Goal: Check status

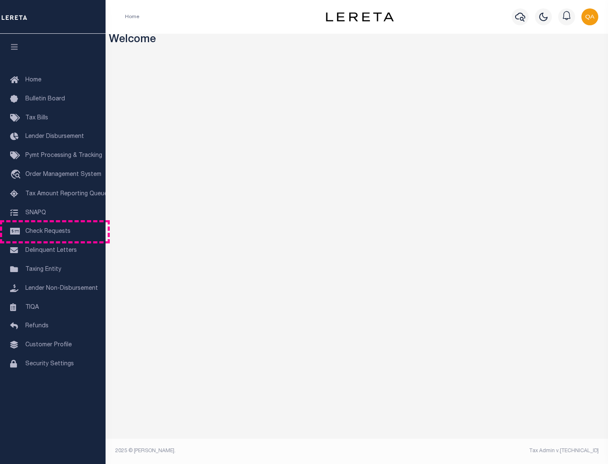
click at [53, 232] on span "Check Requests" at bounding box center [47, 232] width 45 height 6
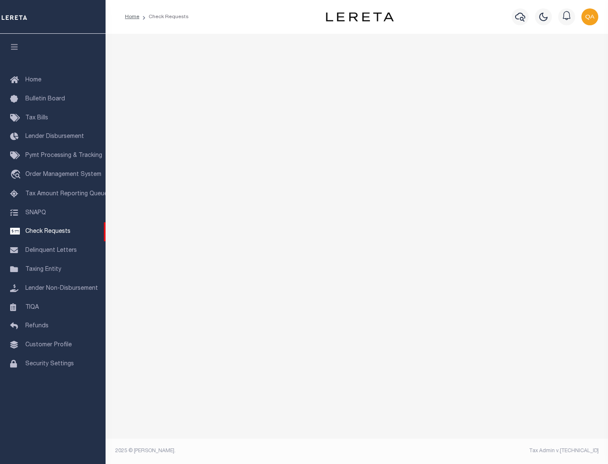
select select "50"
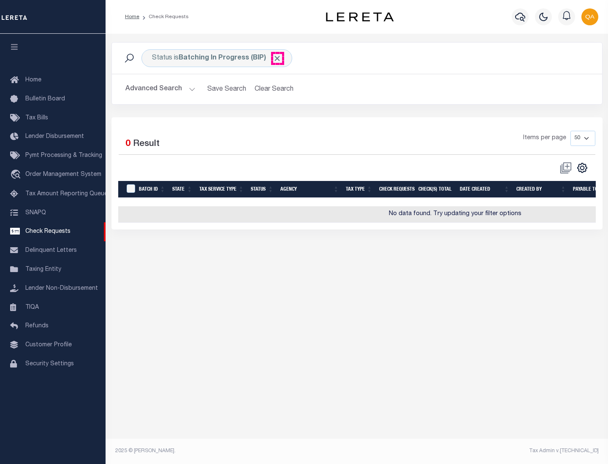
click at [277, 58] on span "Click to Remove" at bounding box center [277, 58] width 9 height 9
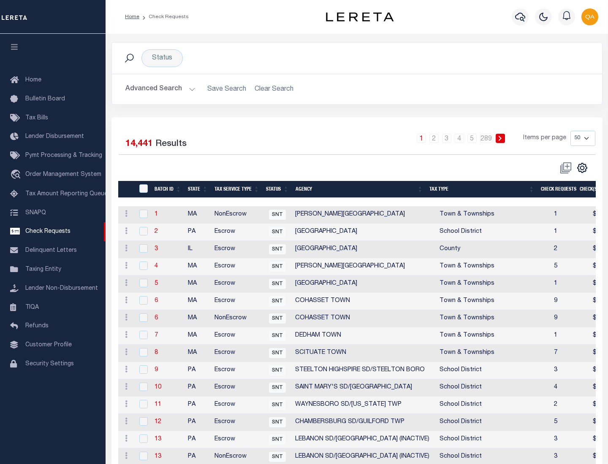
scroll to position [407, 0]
